Goal: Task Accomplishment & Management: Manage account settings

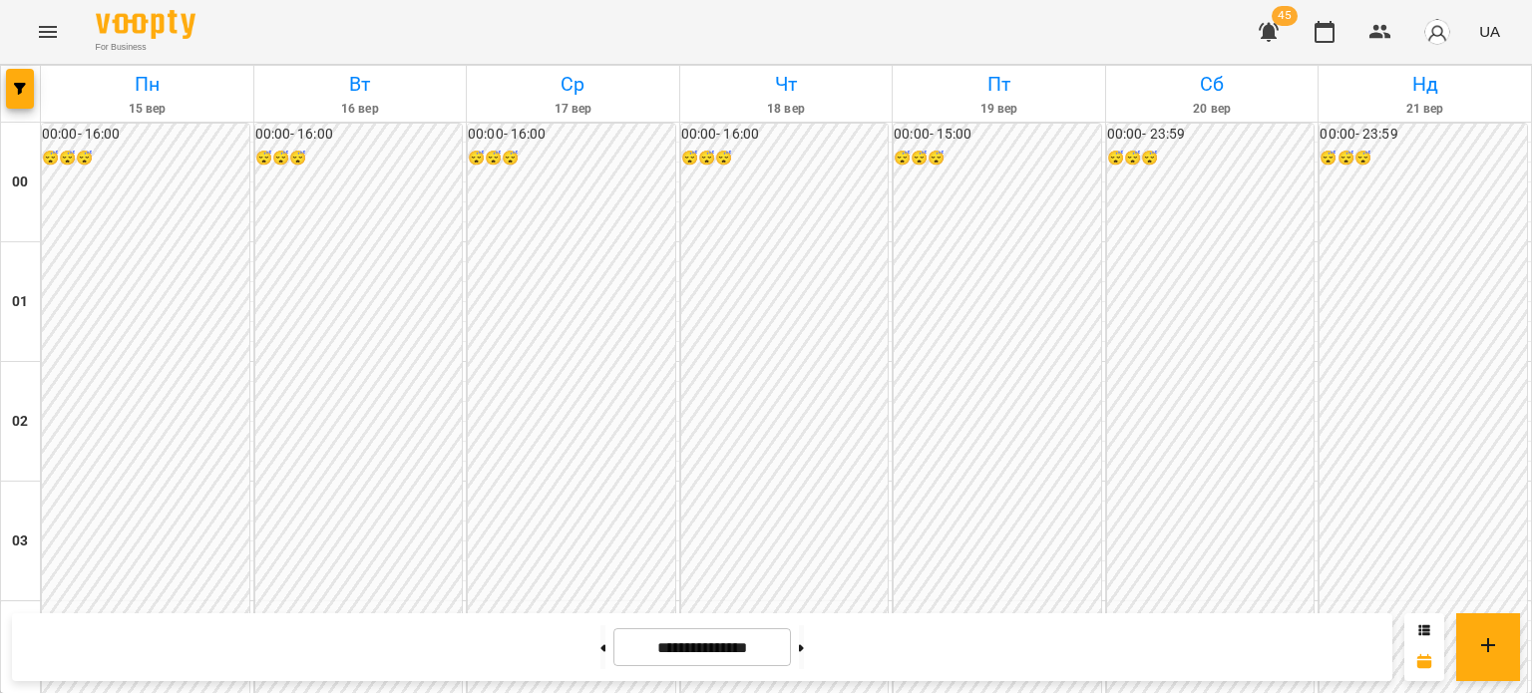
scroll to position [1895, 0]
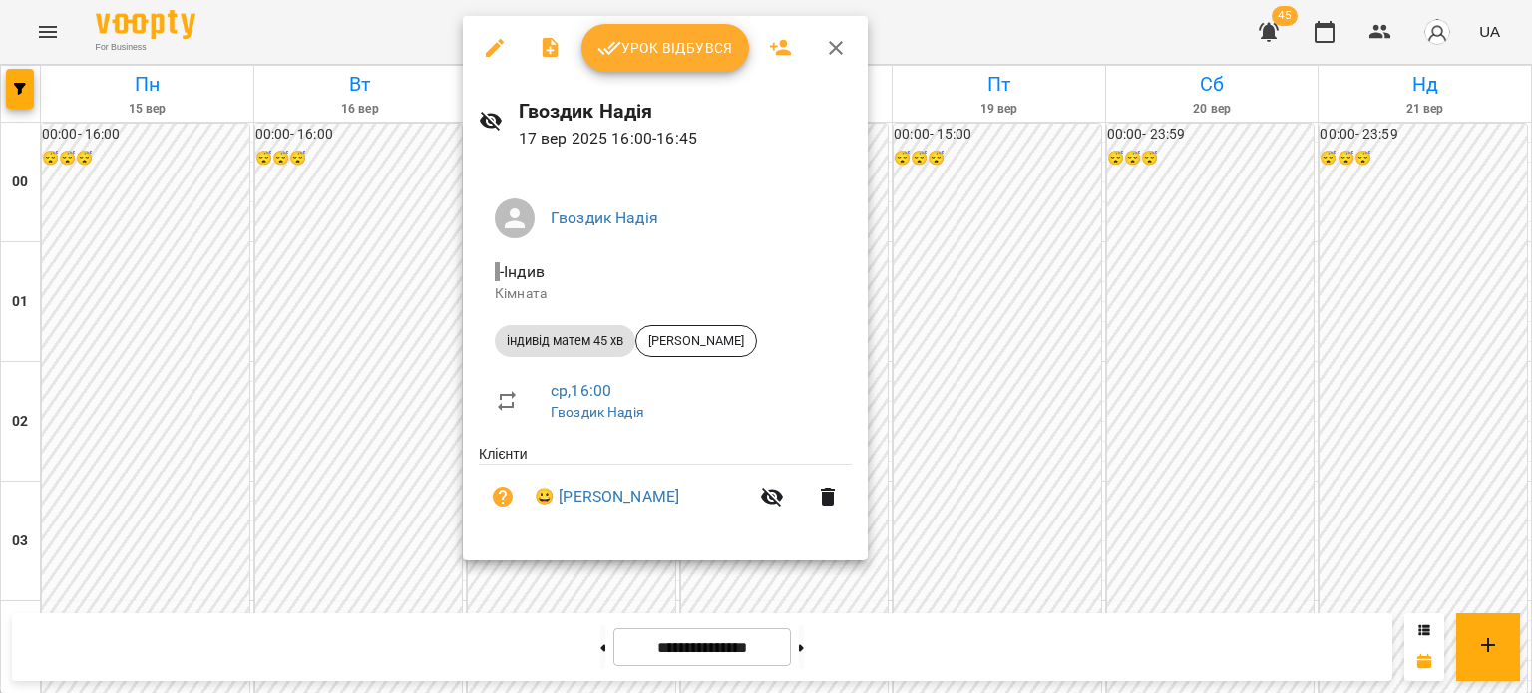
click at [667, 39] on span "Урок відбувся" at bounding box center [665, 48] width 136 height 24
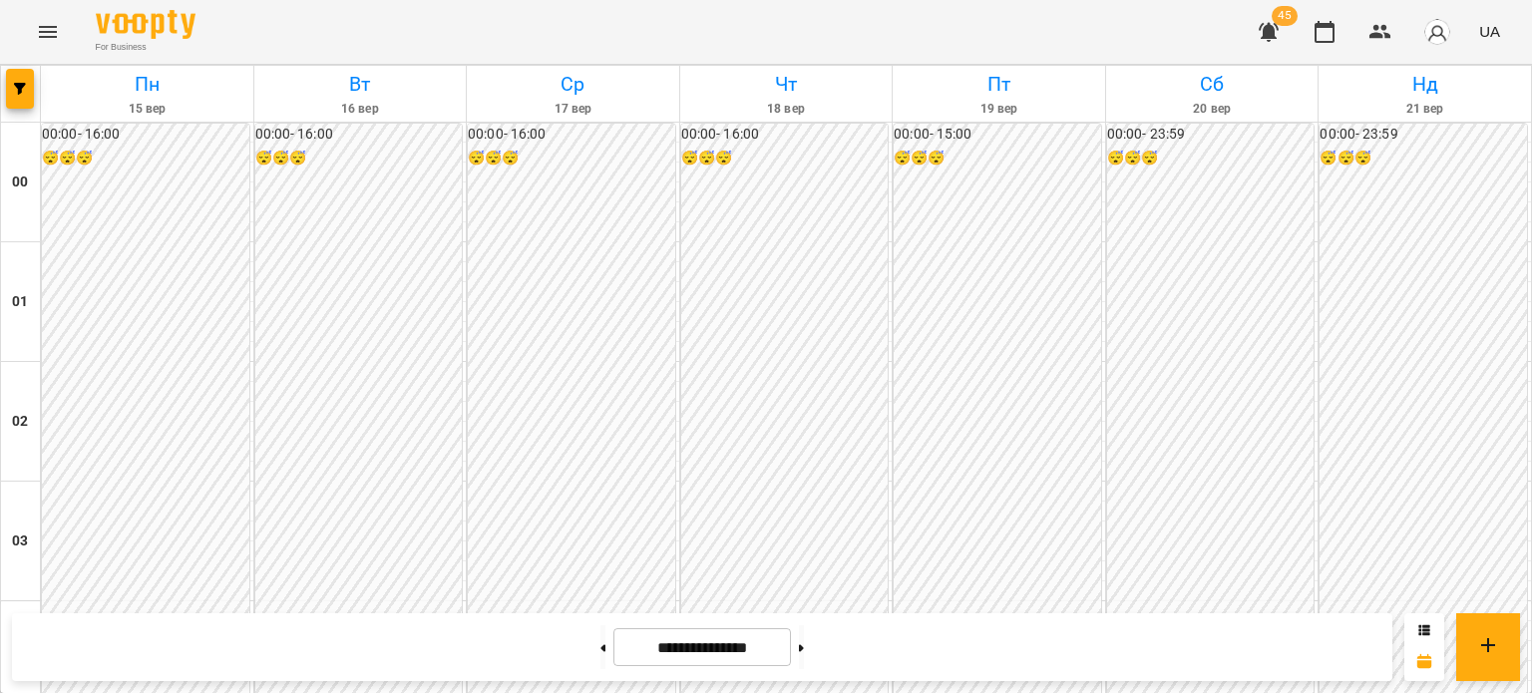
scroll to position [1795, 0]
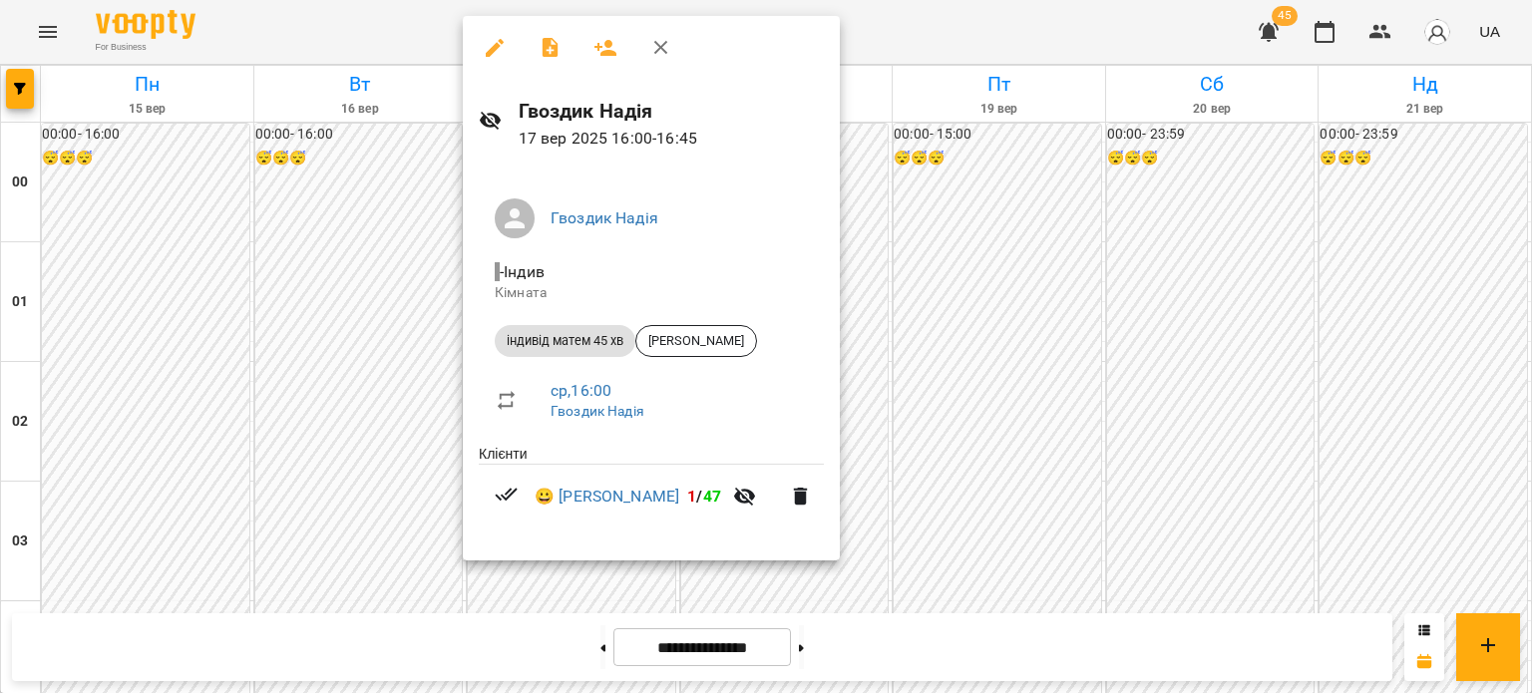
click at [905, 246] on div at bounding box center [766, 346] width 1532 height 693
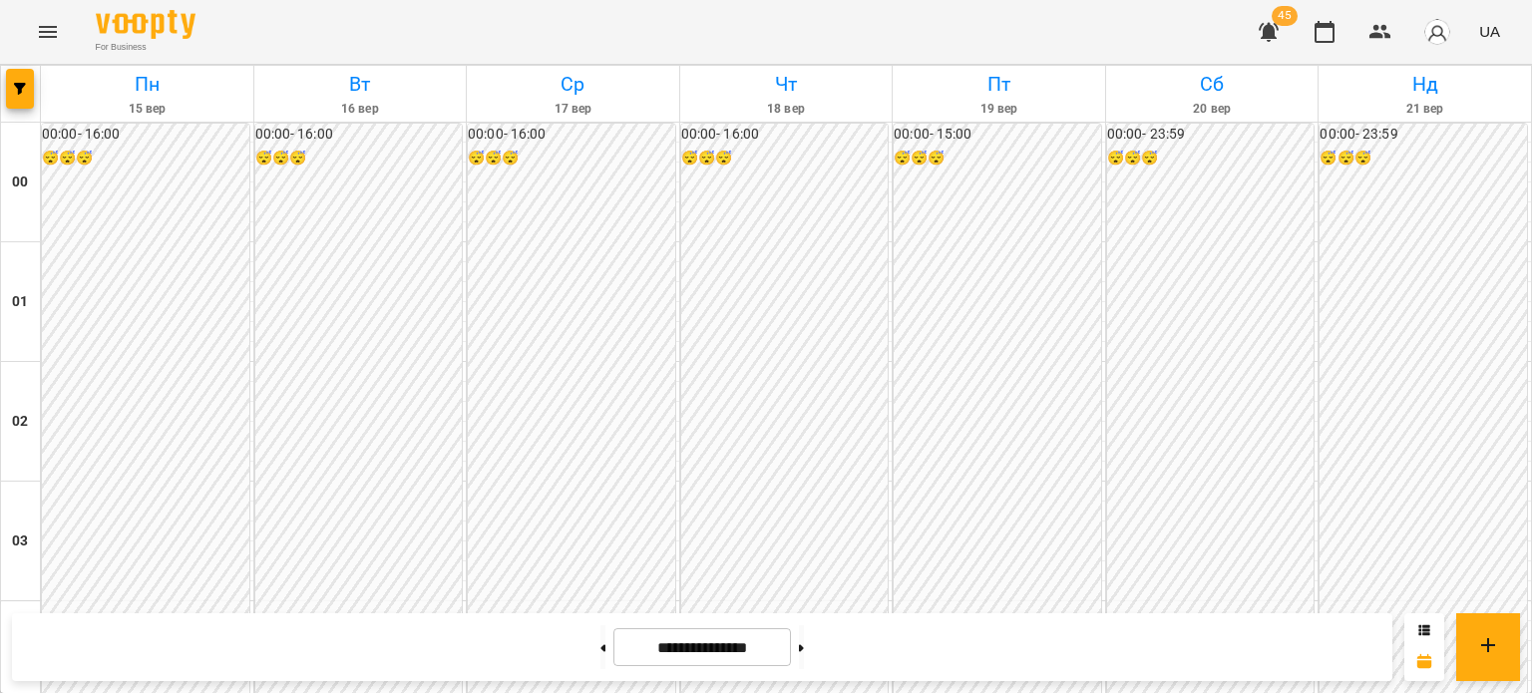
scroll to position [1895, 0]
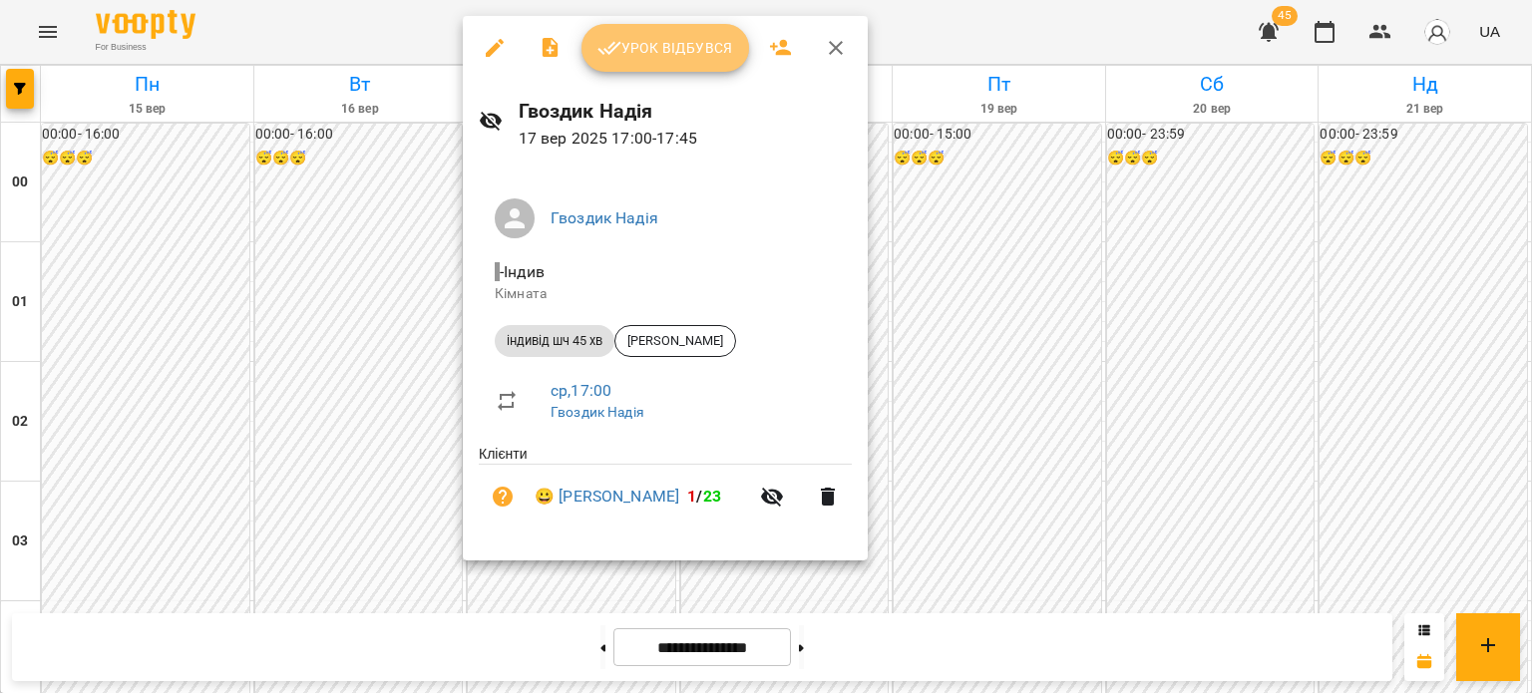
click at [655, 49] on span "Урок відбувся" at bounding box center [665, 48] width 136 height 24
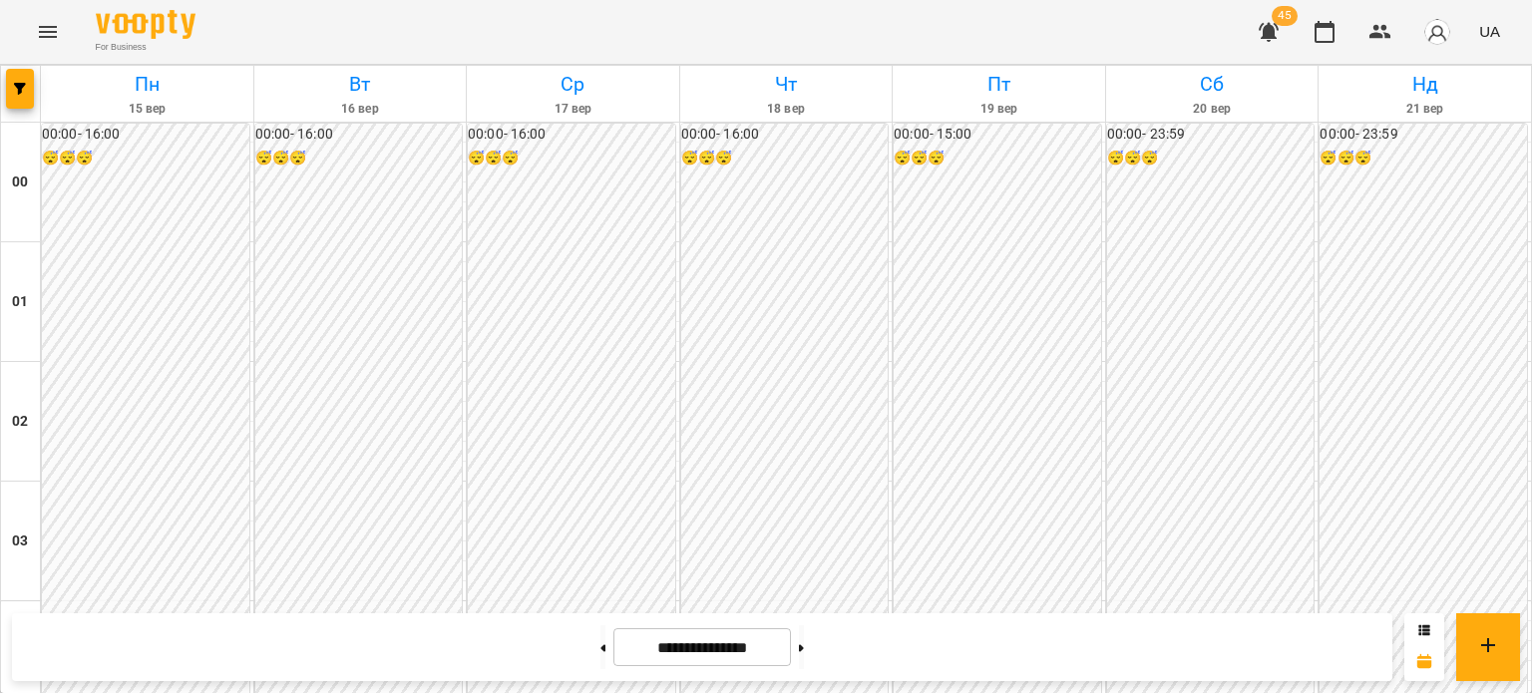
scroll to position [1995, 0]
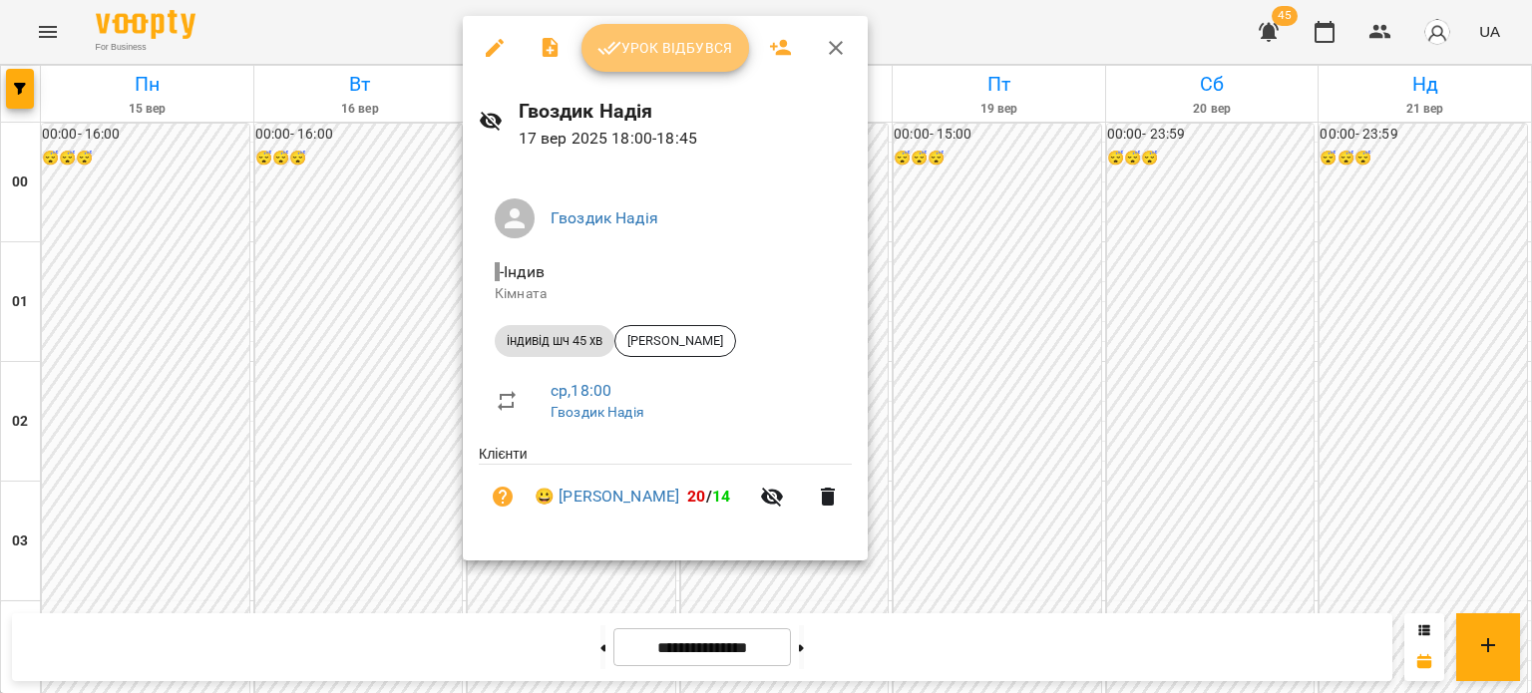
click at [646, 56] on span "Урок відбувся" at bounding box center [665, 48] width 136 height 24
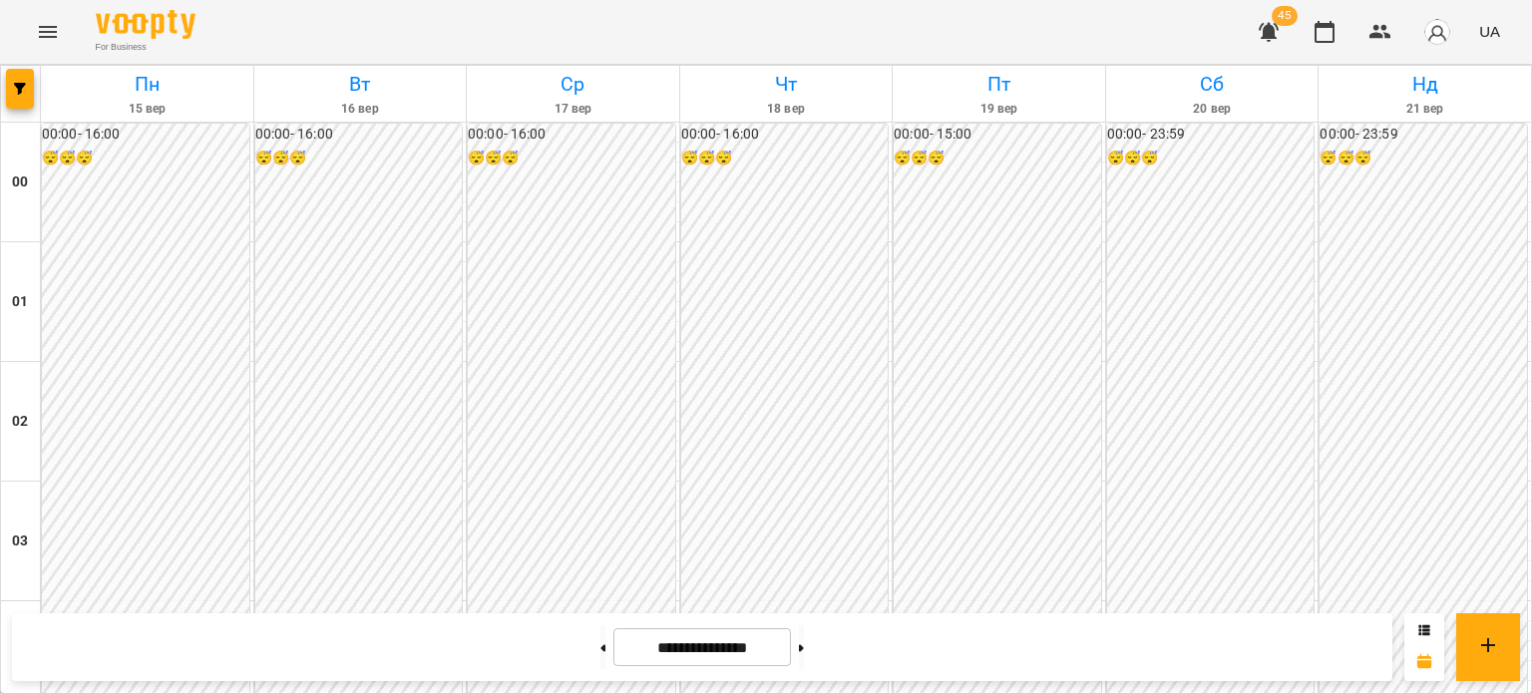
scroll to position [1995, 0]
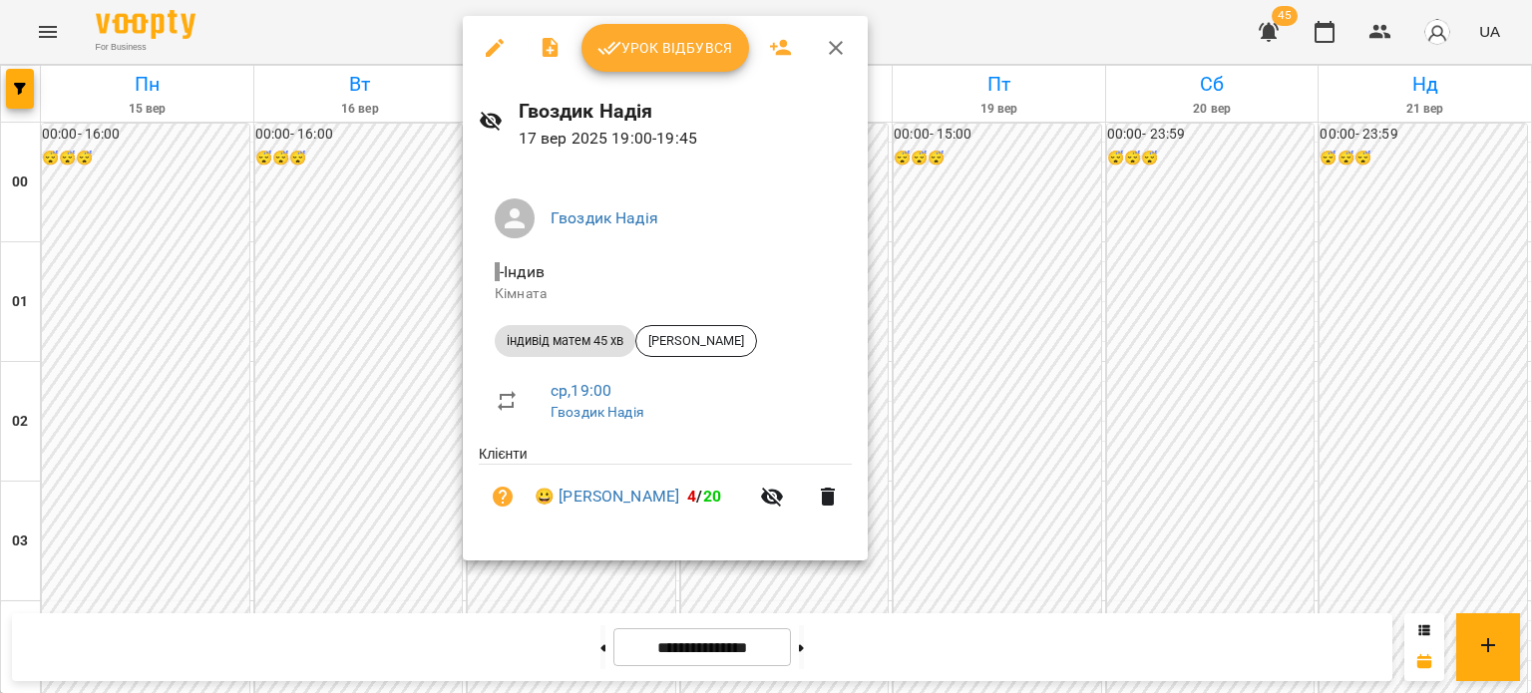
click at [687, 61] on button "Урок відбувся" at bounding box center [666, 48] width 168 height 48
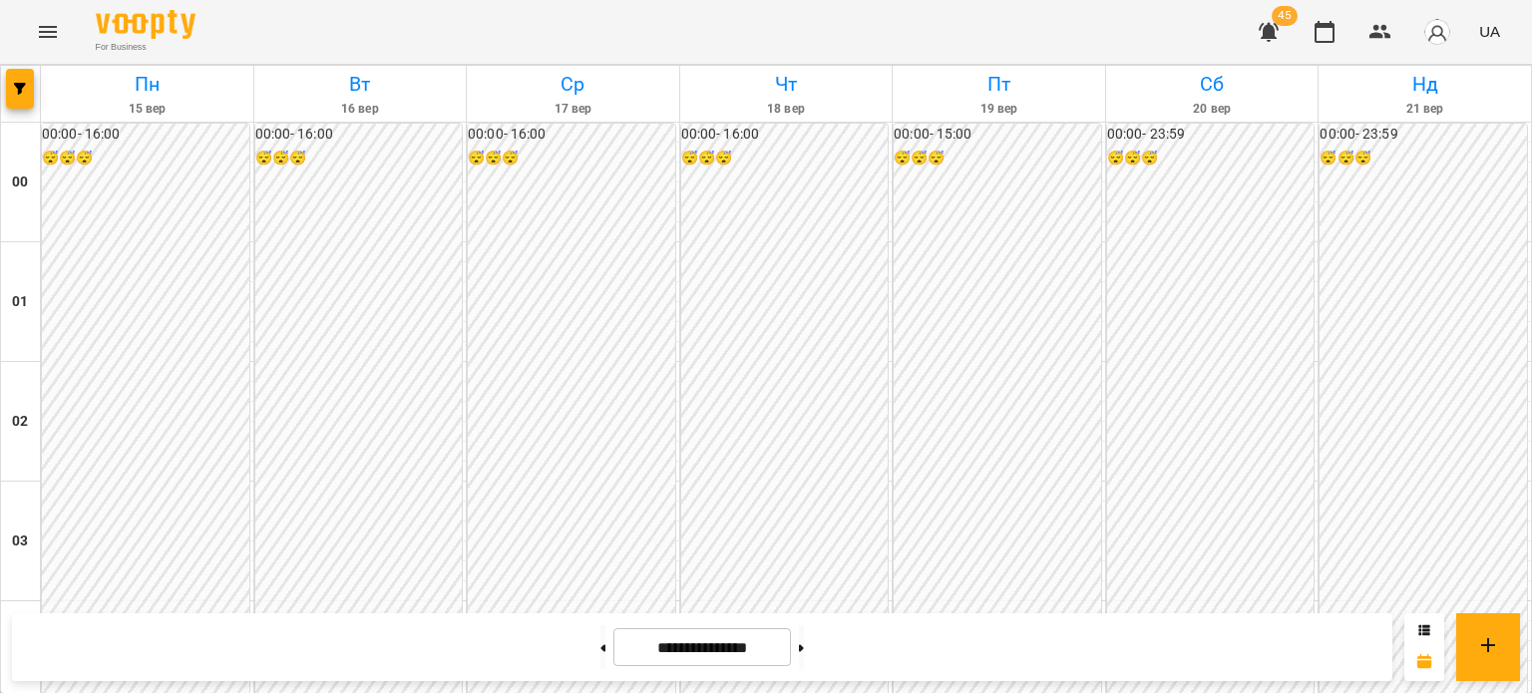
scroll to position [1892, 0]
